Goal: Task Accomplishment & Management: Manage account settings

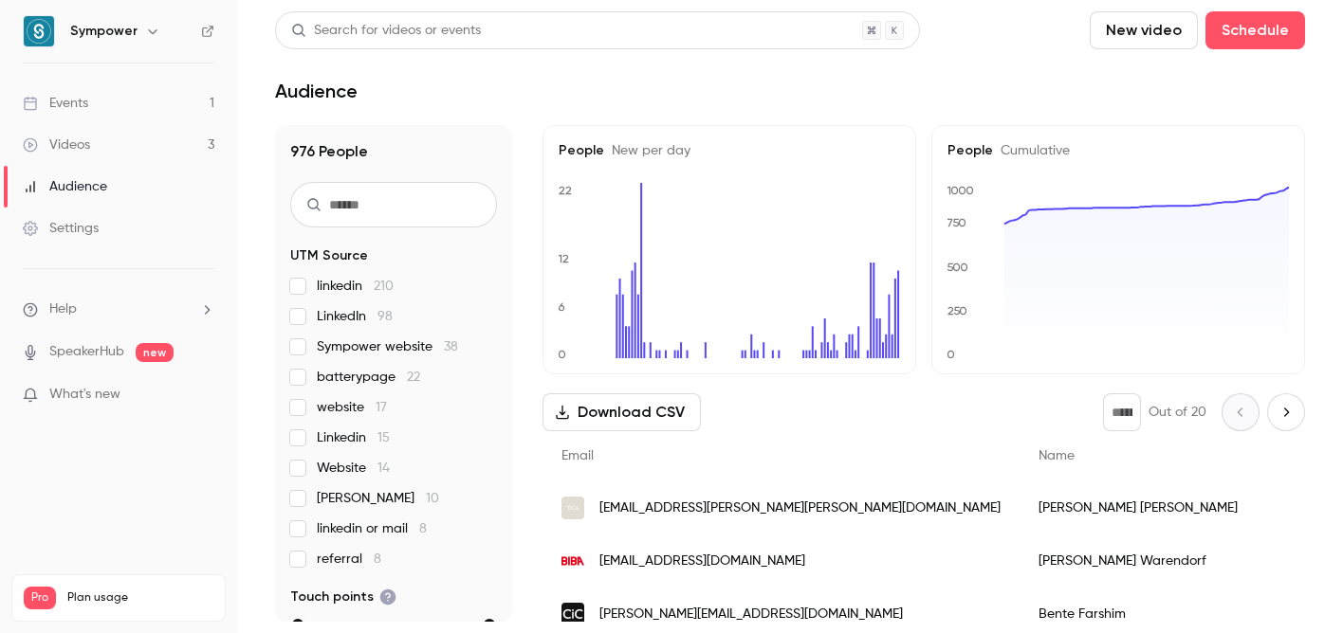
click at [184, 106] on link "Events 1" at bounding box center [118, 103] width 237 height 42
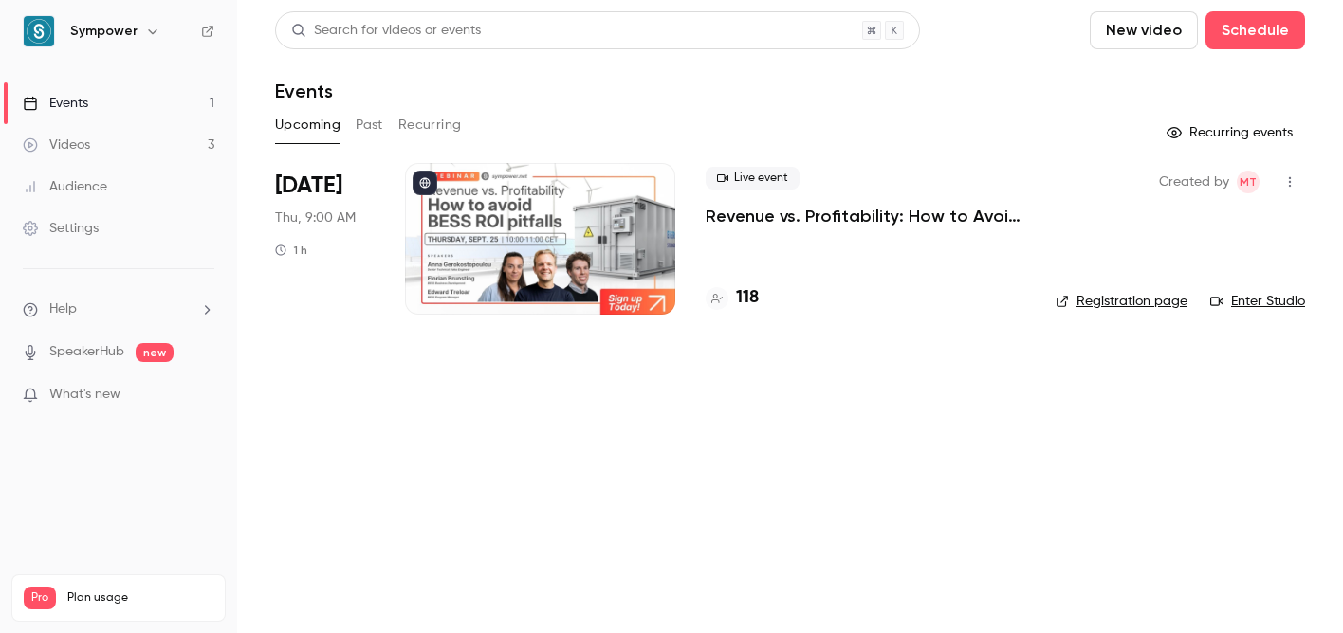
click at [854, 208] on p "Revenue vs. Profitability: How to Avoid [PERSON_NAME] ROI Pitfalls" at bounding box center [866, 216] width 320 height 23
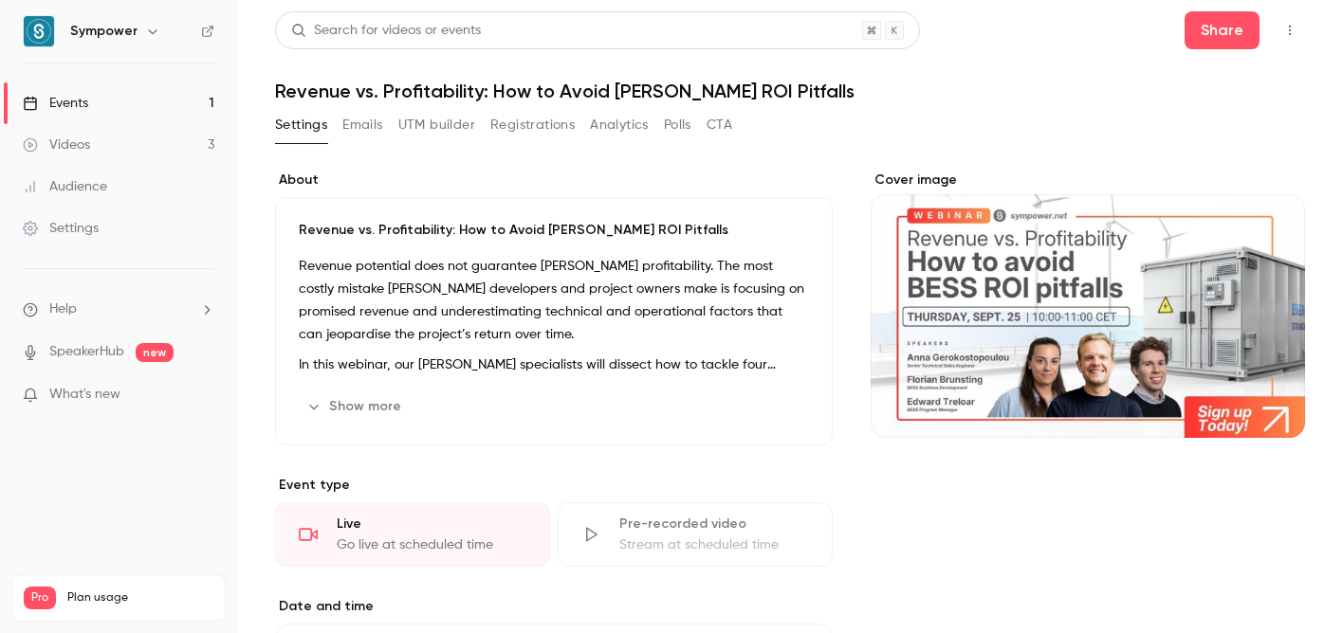
scroll to position [205, 0]
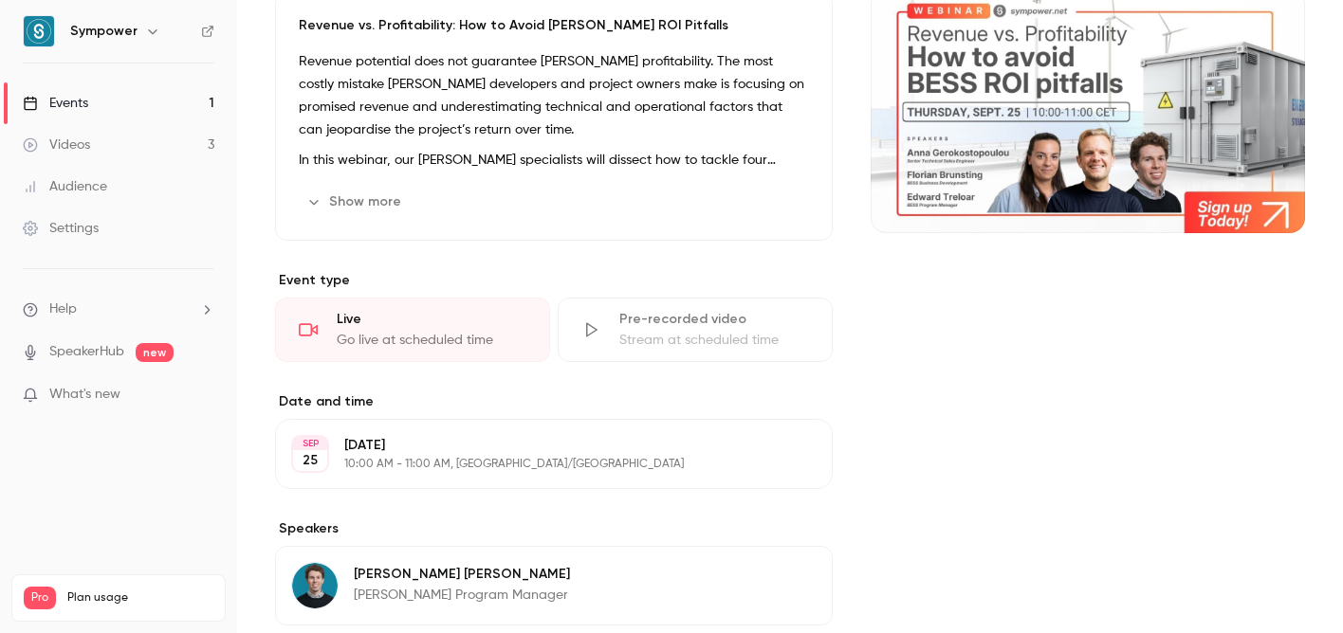
click at [385, 204] on button "Show more" at bounding box center [356, 202] width 114 height 30
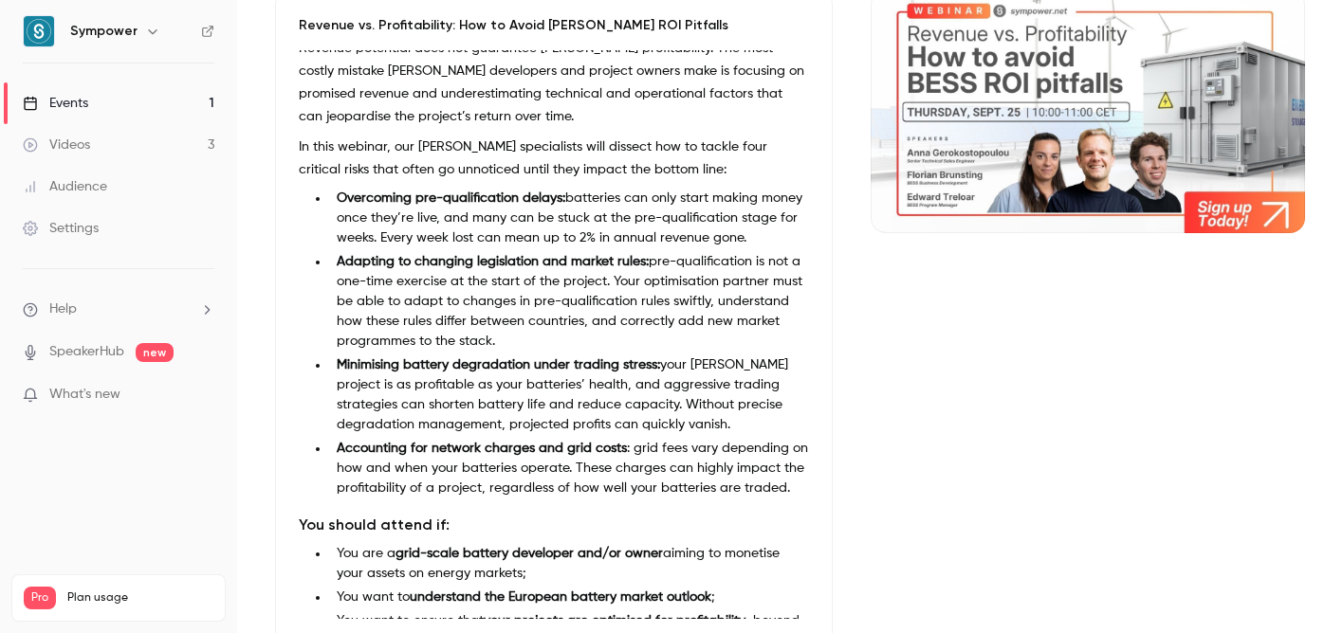
scroll to position [16, 0]
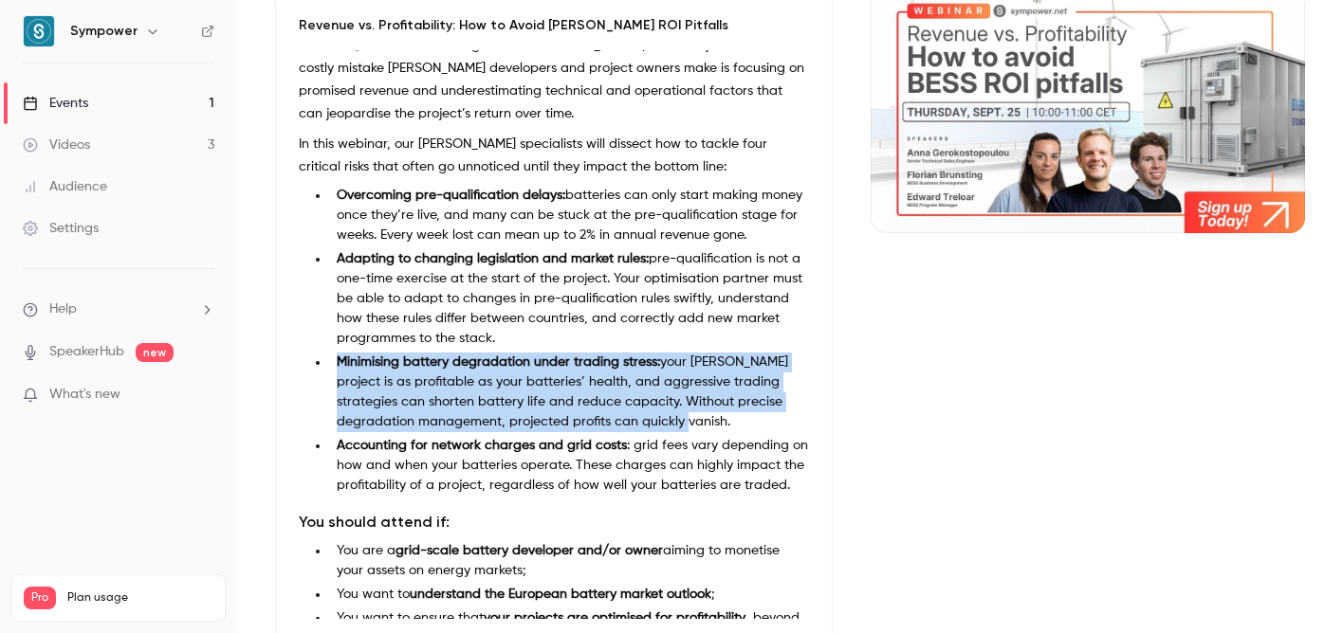
drag, startPoint x: 650, startPoint y: 426, endPoint x: 330, endPoint y: 359, distance: 326.4
click at [330, 359] on li "Minimising battery degradation under trading stress: your [PERSON_NAME] project…" at bounding box center [569, 393] width 480 height 80
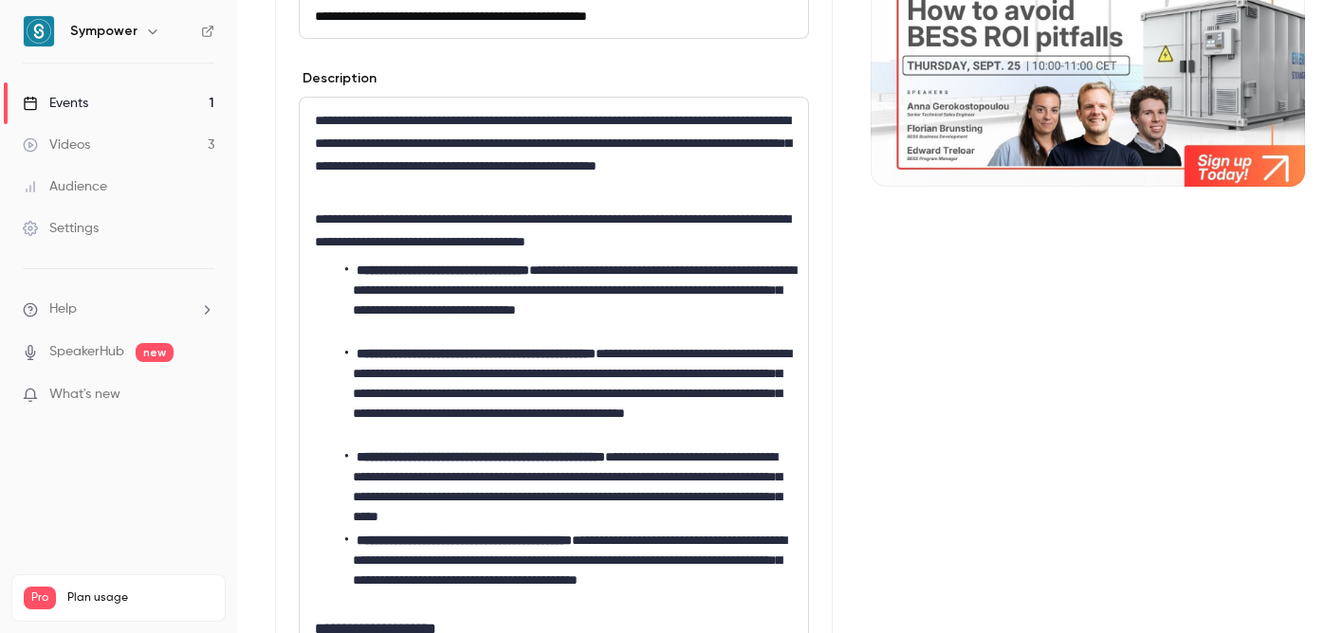
scroll to position [264, 0]
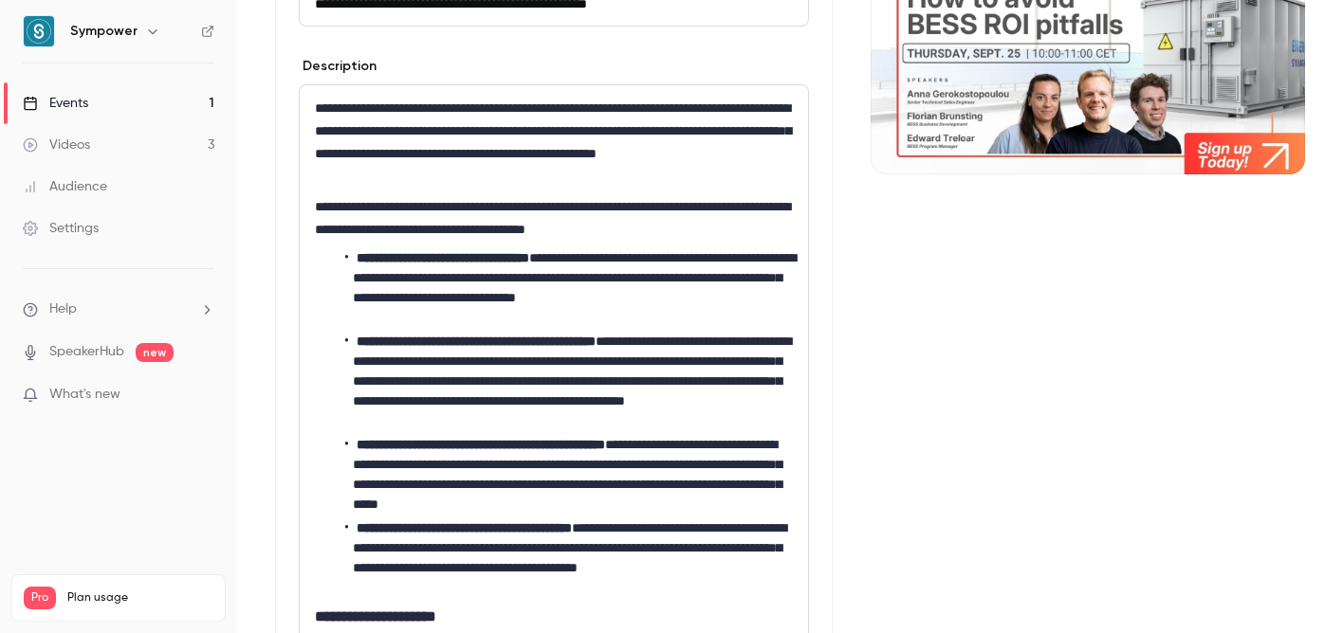
click at [605, 449] on strong "**********" at bounding box center [481, 444] width 248 height 13
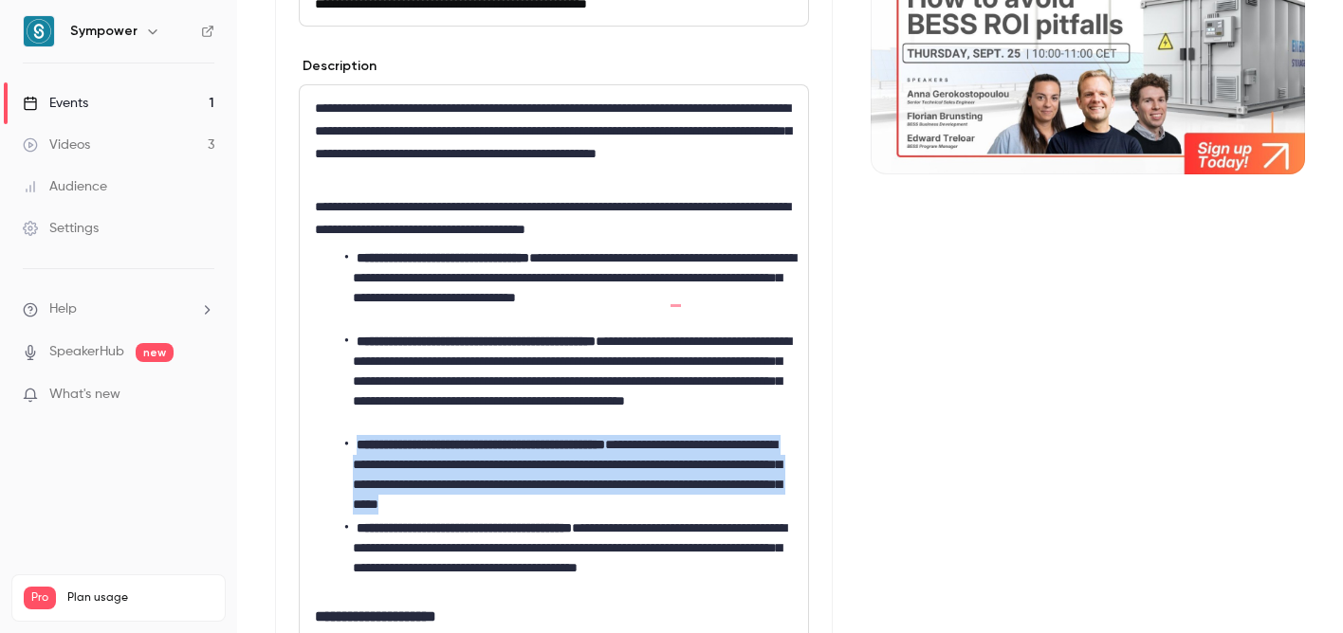
drag, startPoint x: 755, startPoint y: 505, endPoint x: 327, endPoint y: 446, distance: 431.8
click at [327, 446] on ul "**********" at bounding box center [554, 423] width 478 height 350
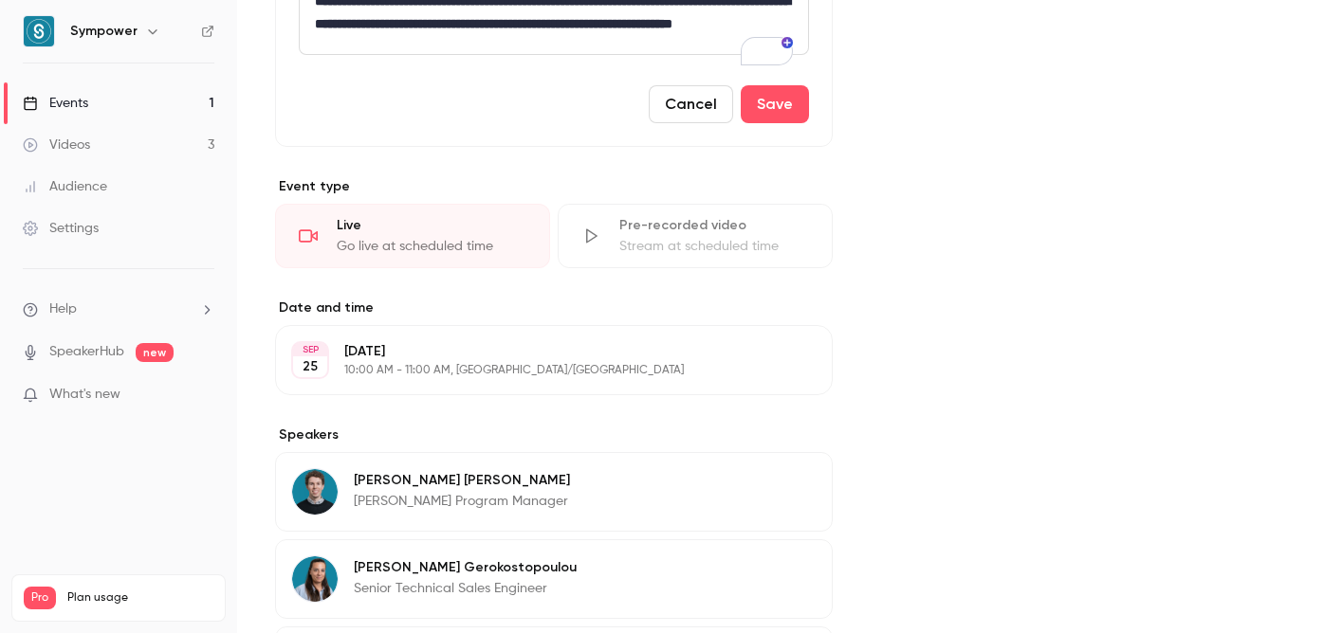
scroll to position [987, 0]
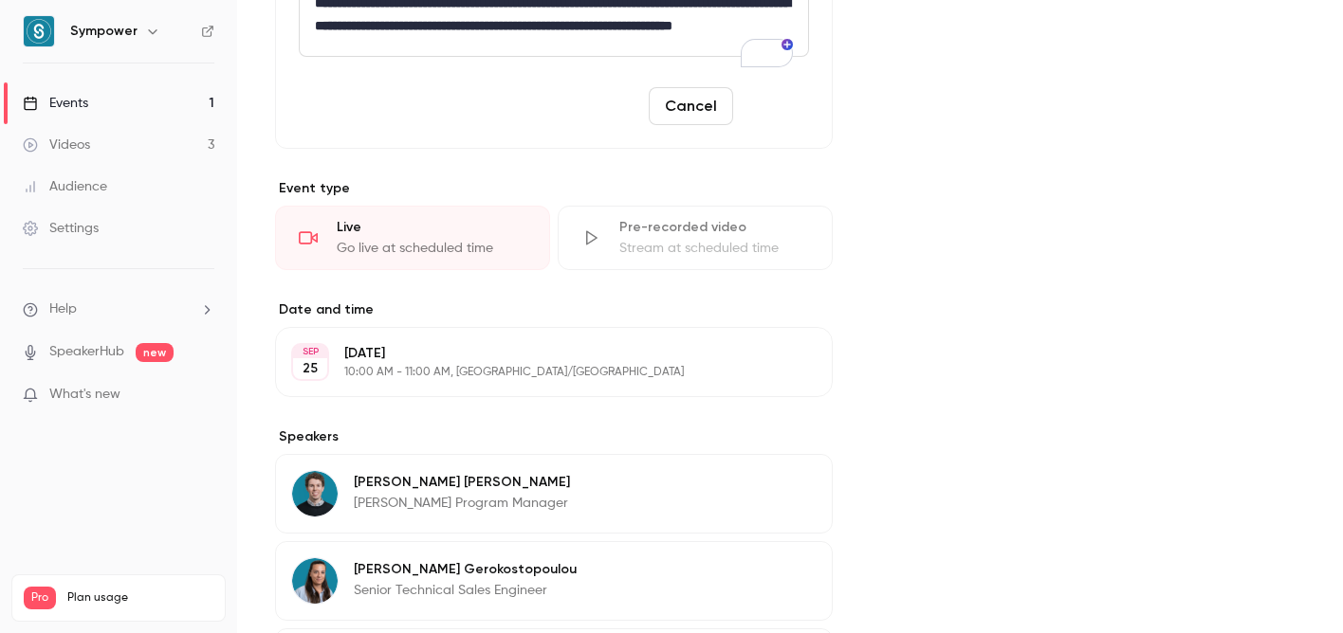
click at [772, 125] on button "Save" at bounding box center [775, 106] width 68 height 38
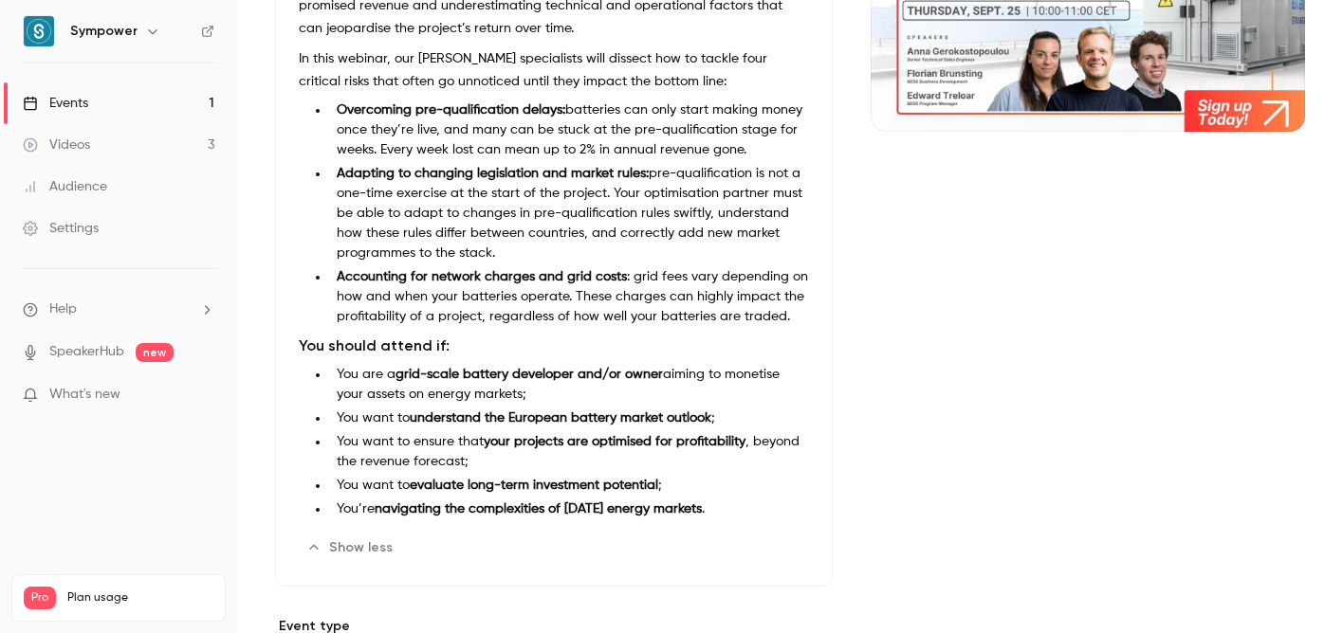
scroll to position [0, 0]
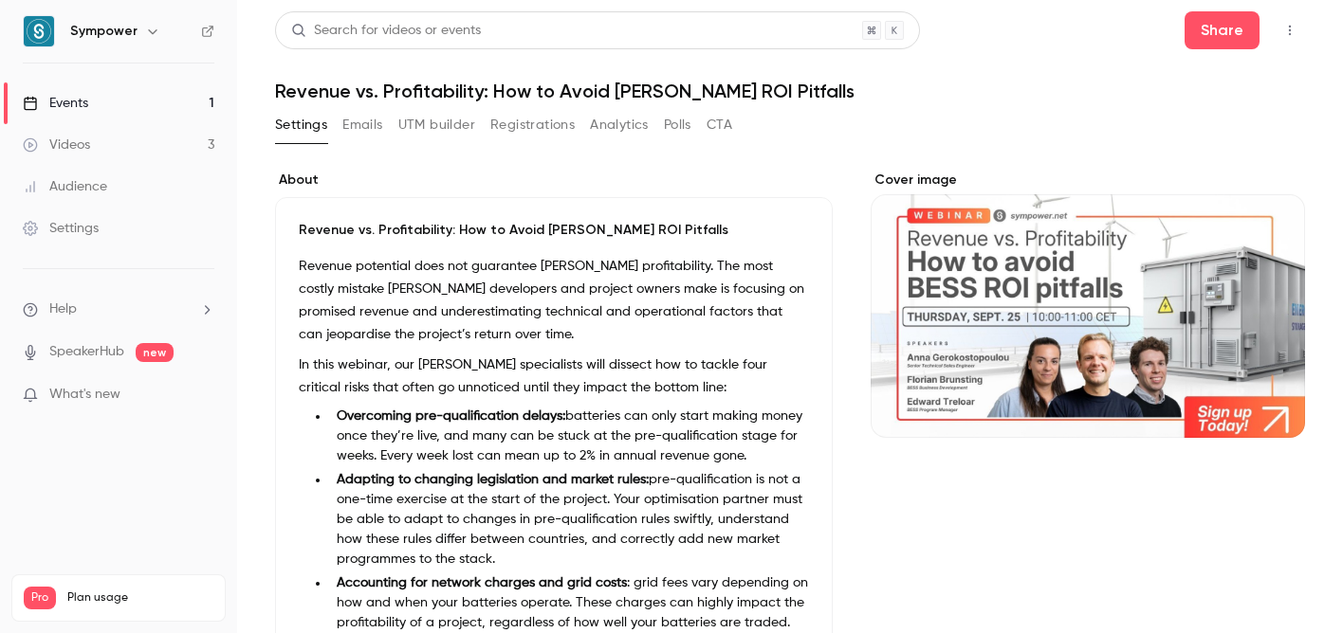
click at [570, 119] on button "Registrations" at bounding box center [532, 125] width 84 height 30
